Goal: Task Accomplishment & Management: Use online tool/utility

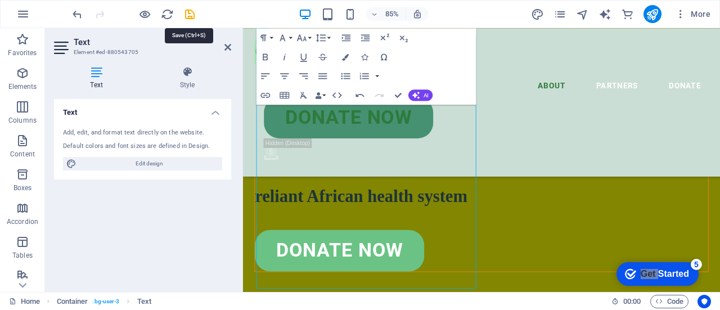
click at [189, 19] on icon "save" at bounding box center [189, 14] width 13 height 13
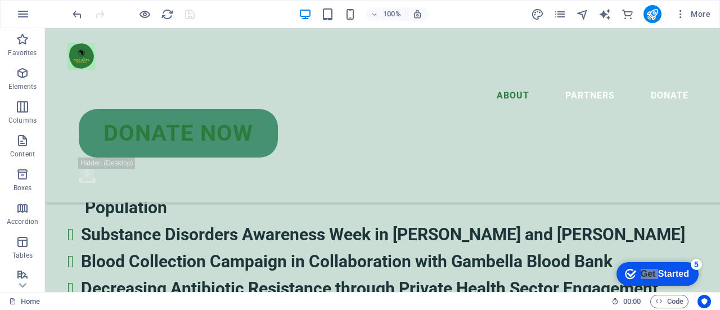
scroll to position [2620, 0]
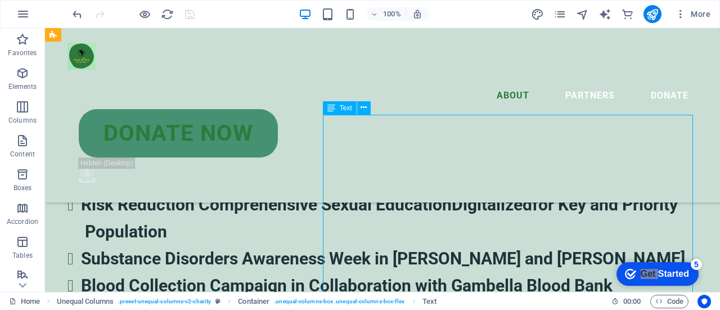
click at [362, 110] on icon at bounding box center [363, 108] width 6 height 12
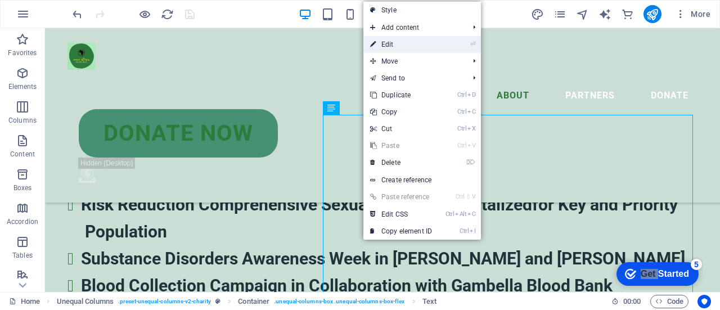
click at [401, 43] on link "⏎ Edit" at bounding box center [400, 44] width 75 height 17
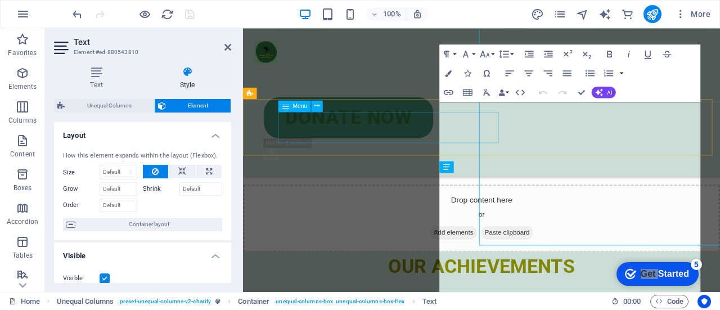
scroll to position [2848, 0]
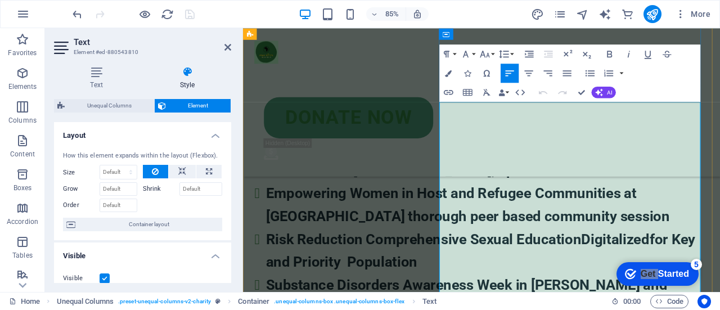
click span "1 . Health Programs focusing in Abolishing Africa Families’ suffering"
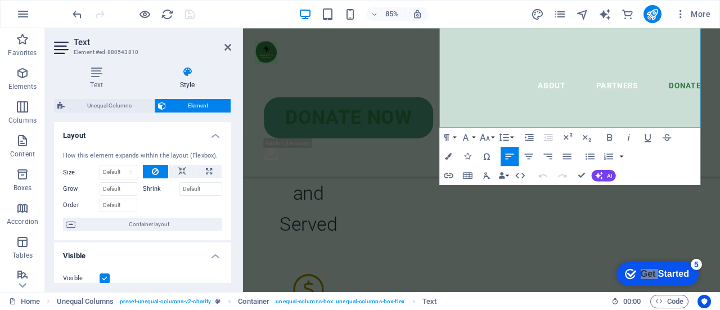
scroll to position [3248, 0]
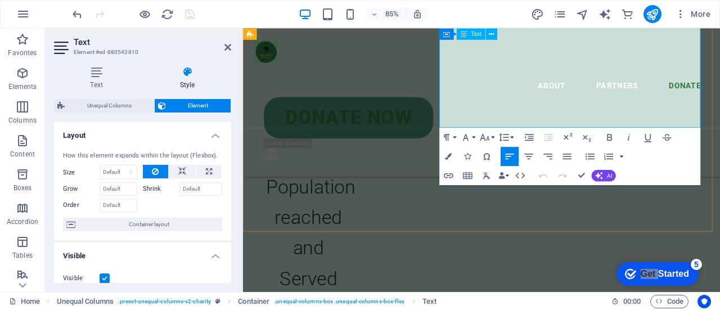
drag, startPoint x: 478, startPoint y: 133, endPoint x: 698, endPoint y: 129, distance: 219.9
click at [513, 140] on button "Line Height" at bounding box center [505, 137] width 18 height 19
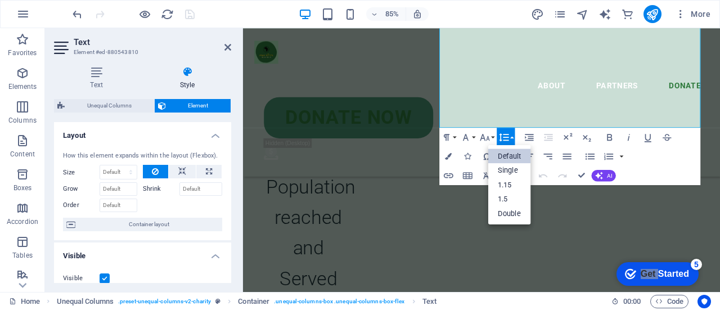
scroll to position [0, 0]
click at [514, 175] on link "Single" at bounding box center [509, 170] width 43 height 15
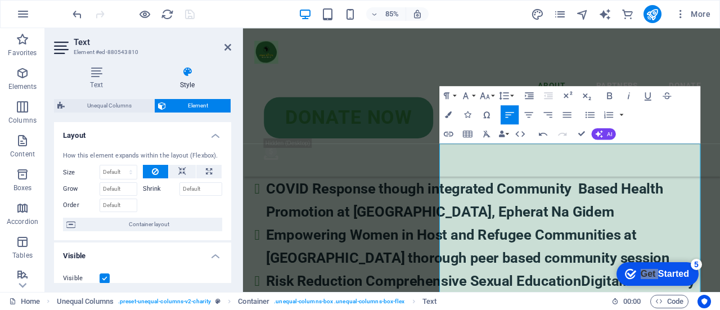
scroll to position [2736, 0]
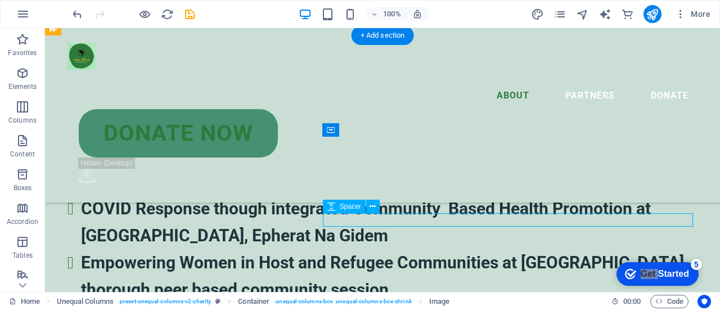
drag, startPoint x: 249, startPoint y: 252, endPoint x: 416, endPoint y: 219, distance: 170.2
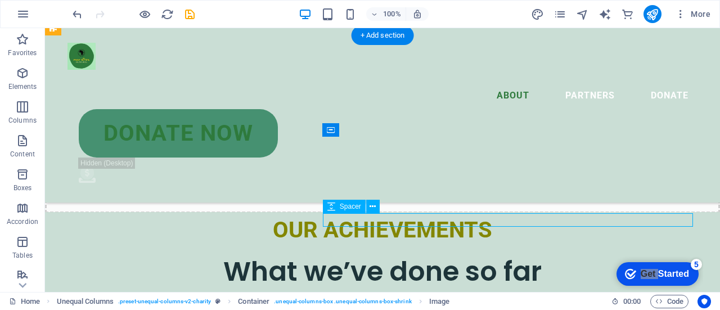
select select "px"
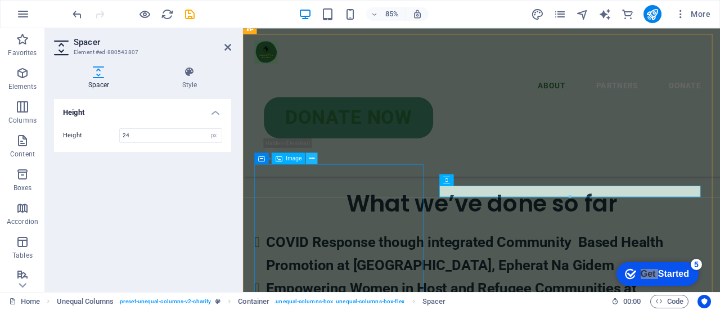
click at [310, 154] on icon at bounding box center [311, 158] width 5 height 10
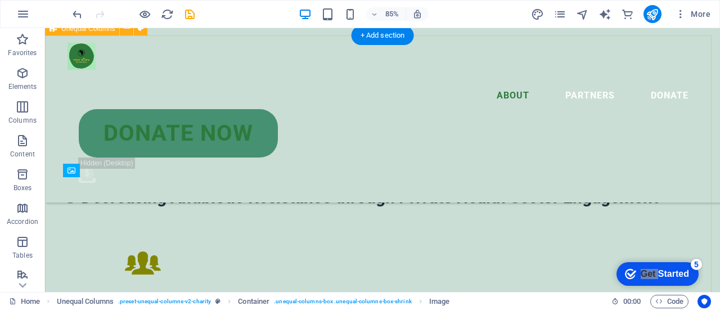
scroll to position [2509, 0]
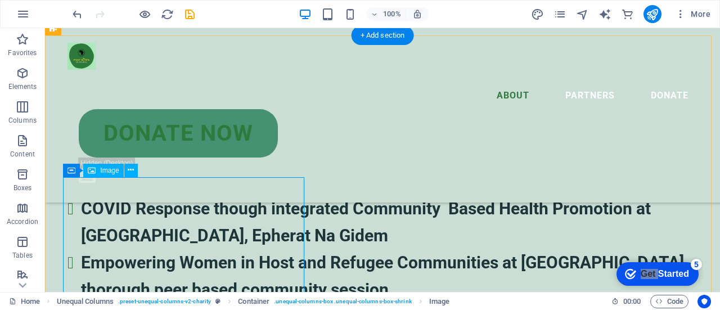
click at [130, 171] on icon at bounding box center [131, 170] width 6 height 12
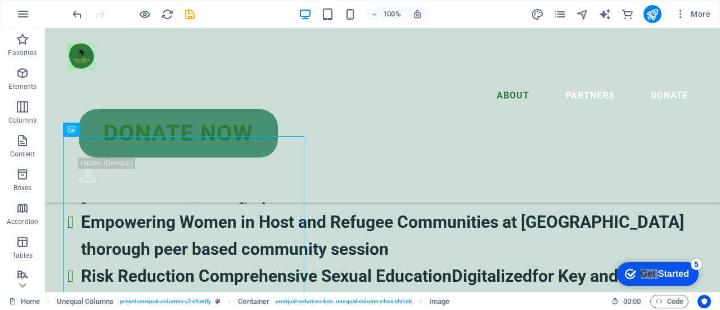
scroll to position [2543, 0]
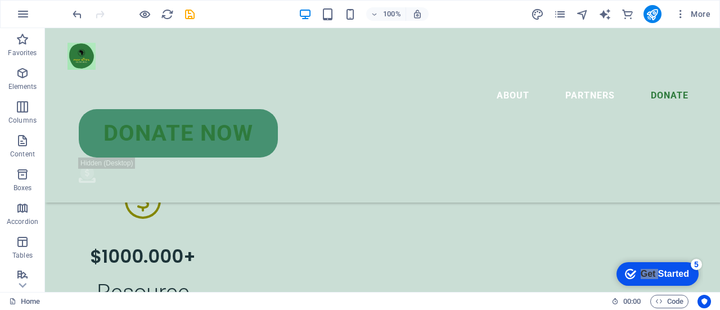
scroll to position [3094, 0]
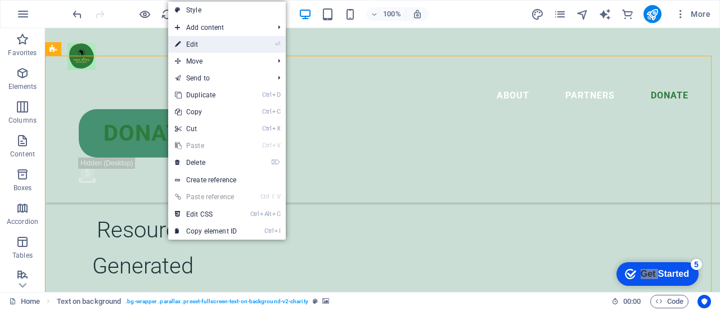
click at [216, 44] on link "⏎ Edit" at bounding box center [205, 44] width 75 height 17
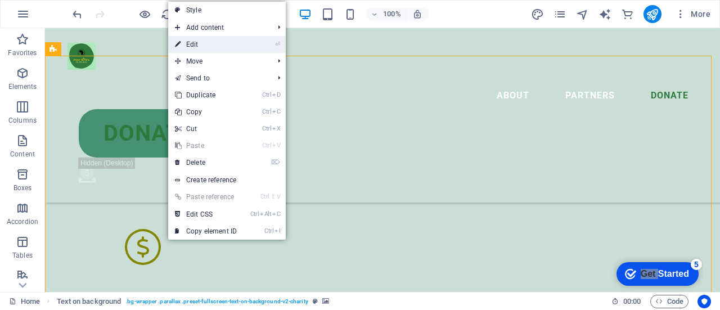
select select "px"
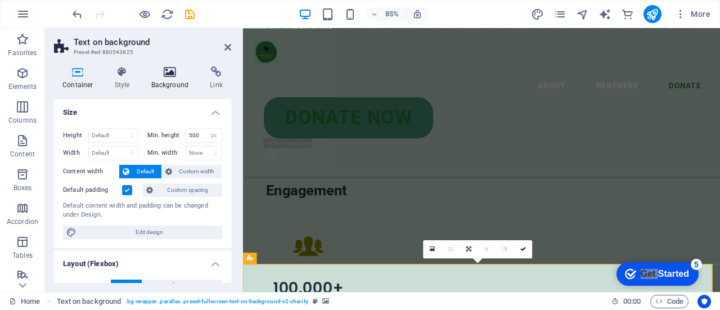
click at [161, 77] on icon at bounding box center [170, 71] width 55 height 11
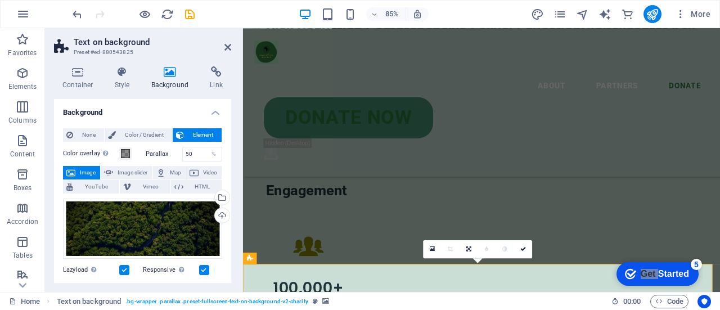
click at [81, 174] on span "Image" at bounding box center [88, 172] width 18 height 13
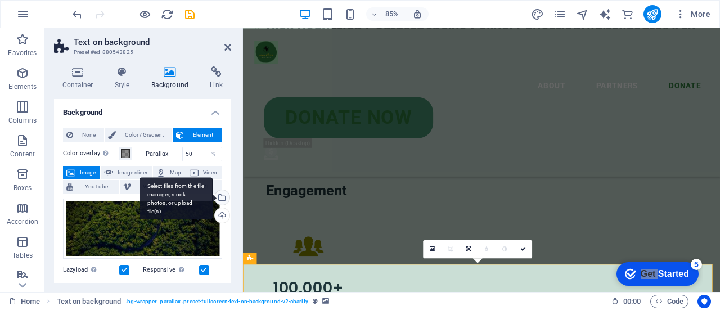
click at [213, 197] on div "Select files from the file manager, stock photos, or upload file(s)" at bounding box center [175, 198] width 73 height 42
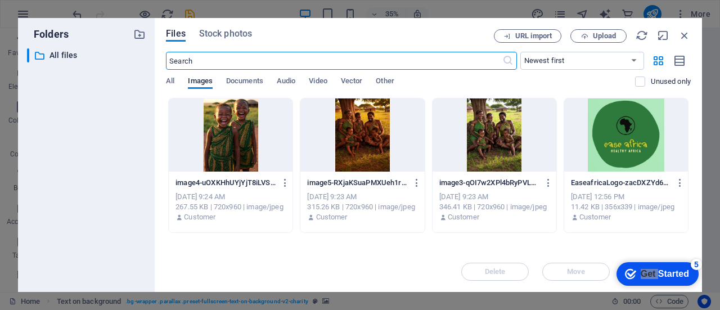
scroll to position [3501, 0]
click at [604, 39] on span "Upload" at bounding box center [604, 36] width 23 height 7
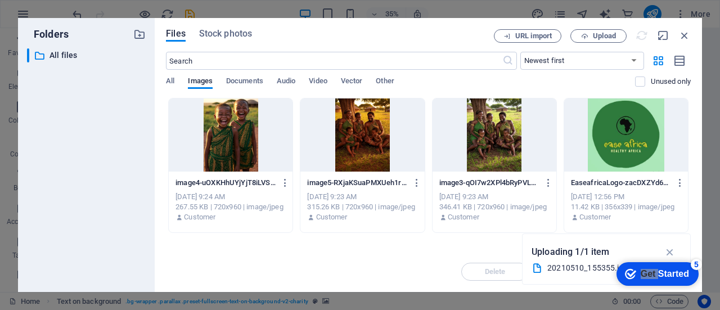
scroll to position [3094, 0]
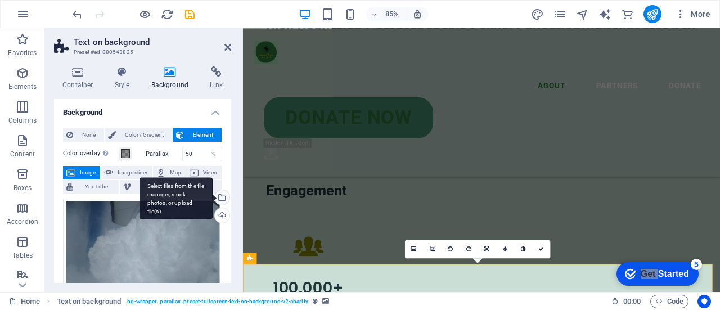
click at [223, 197] on div "Select files from the file manager, stock photos, or upload file(s)" at bounding box center [221, 198] width 17 height 17
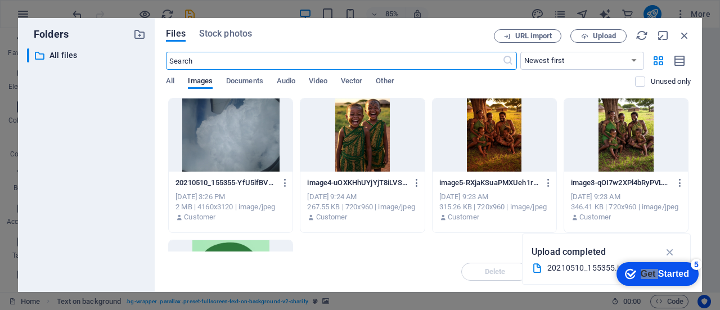
scroll to position [3501, 0]
click at [248, 148] on div at bounding box center [231, 134] width 124 height 73
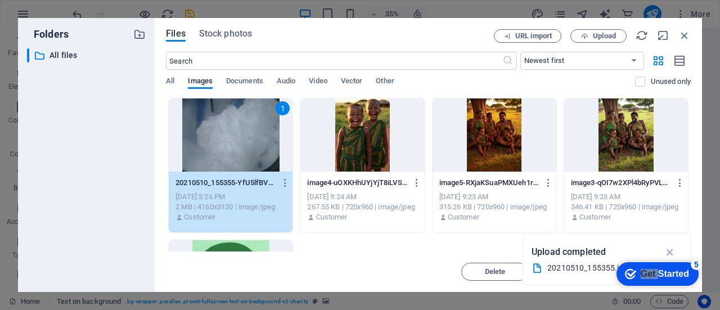
click at [266, 140] on div "1" at bounding box center [231, 134] width 124 height 73
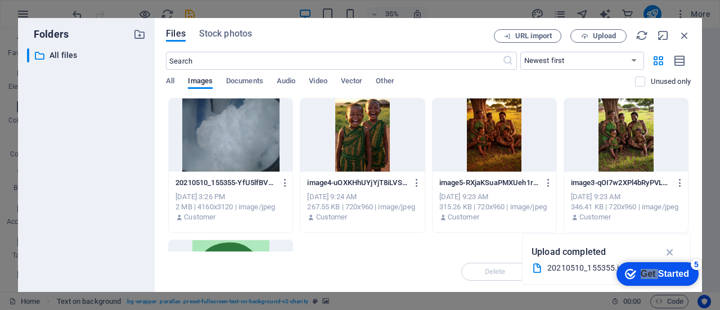
click at [266, 140] on div at bounding box center [231, 134] width 124 height 73
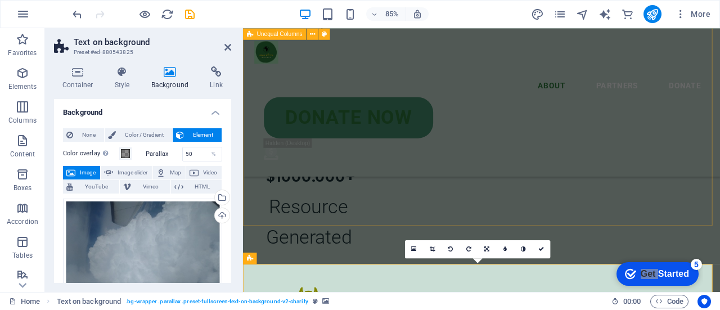
scroll to position [3094, 0]
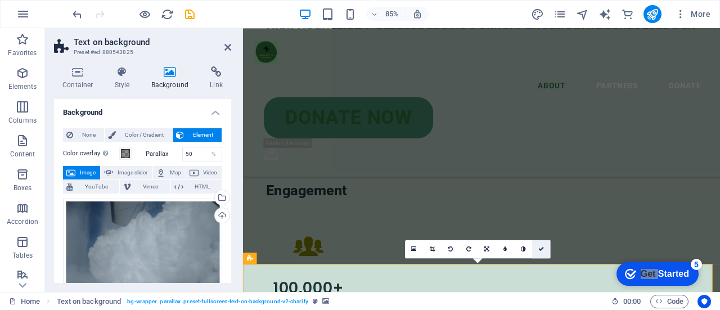
click at [542, 248] on icon at bounding box center [541, 249] width 6 height 6
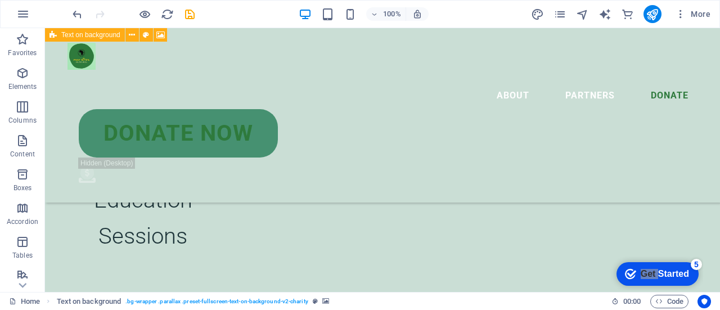
scroll to position [3445, 0]
